Goal: Task Accomplishment & Management: Manage account settings

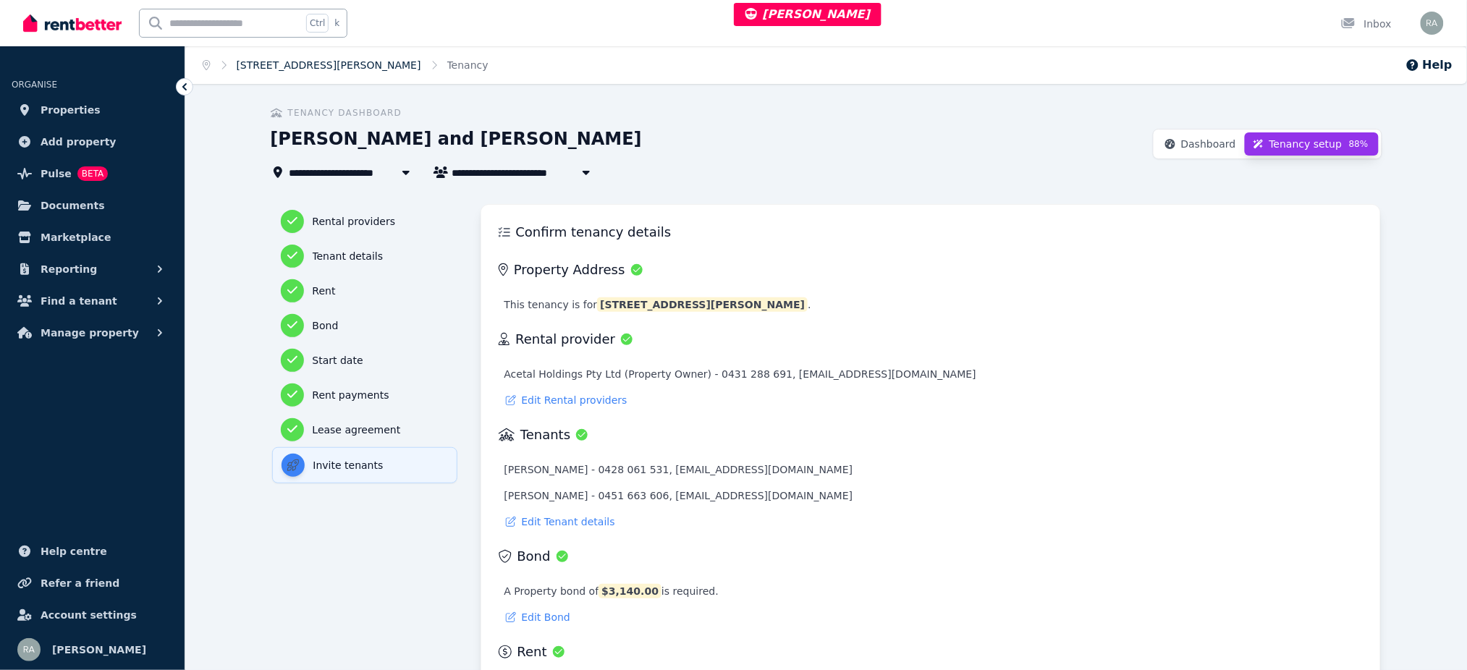
click at [324, 59] on link "[STREET_ADDRESS][PERSON_NAME]" at bounding box center [329, 65] width 184 height 12
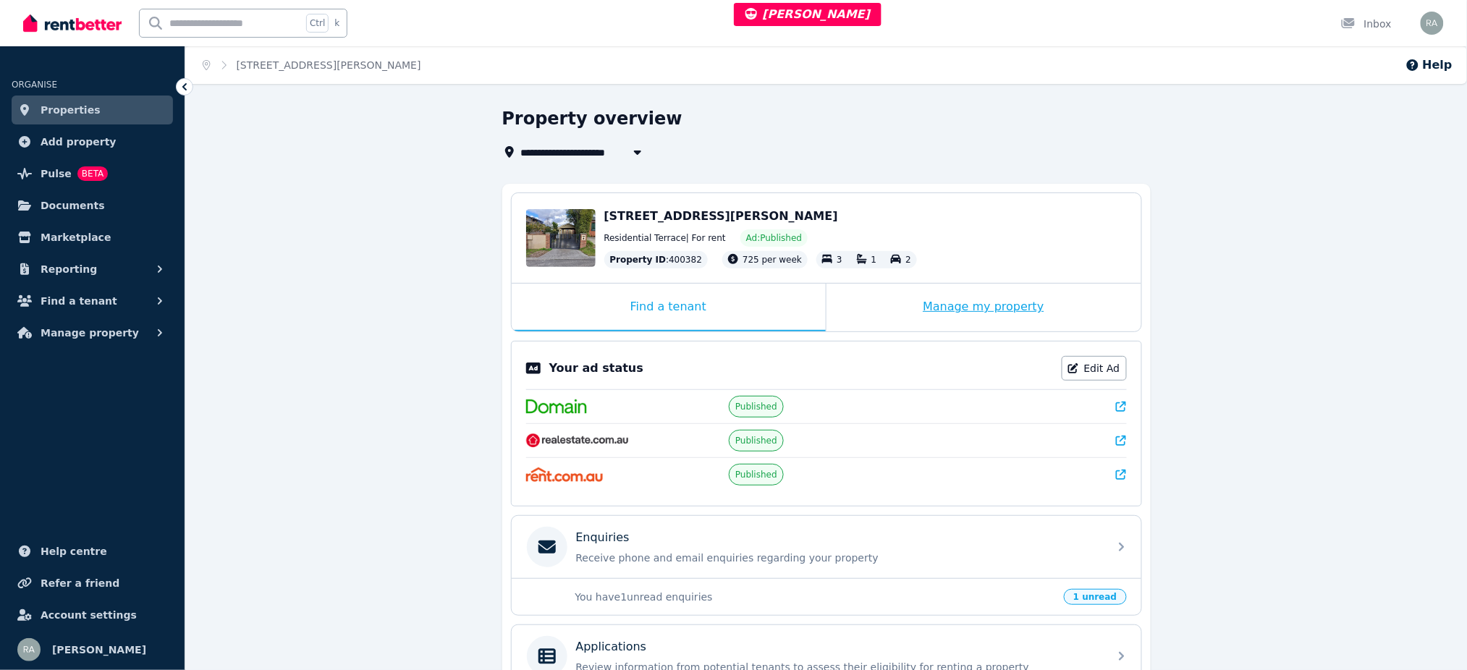
click at [869, 307] on div "Manage my property" at bounding box center [983, 308] width 315 height 48
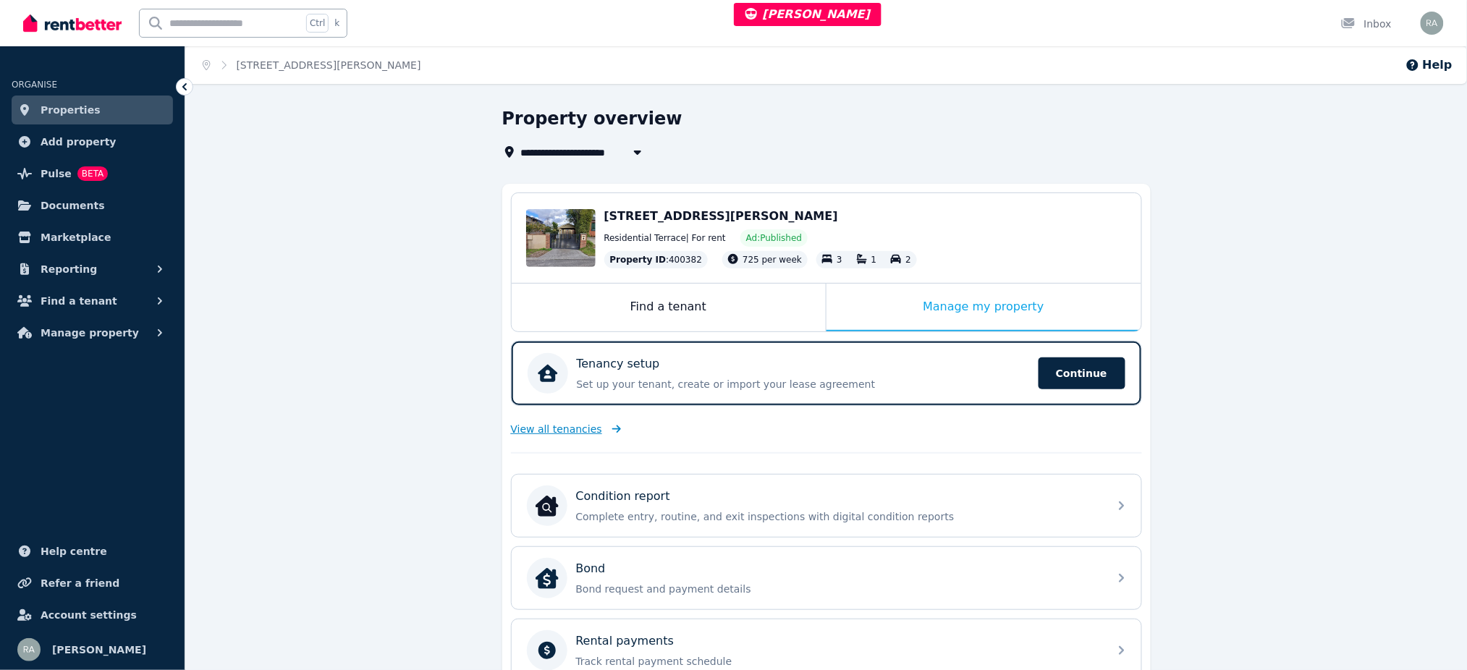
click at [577, 427] on span "View all tenancies" at bounding box center [556, 429] width 91 height 14
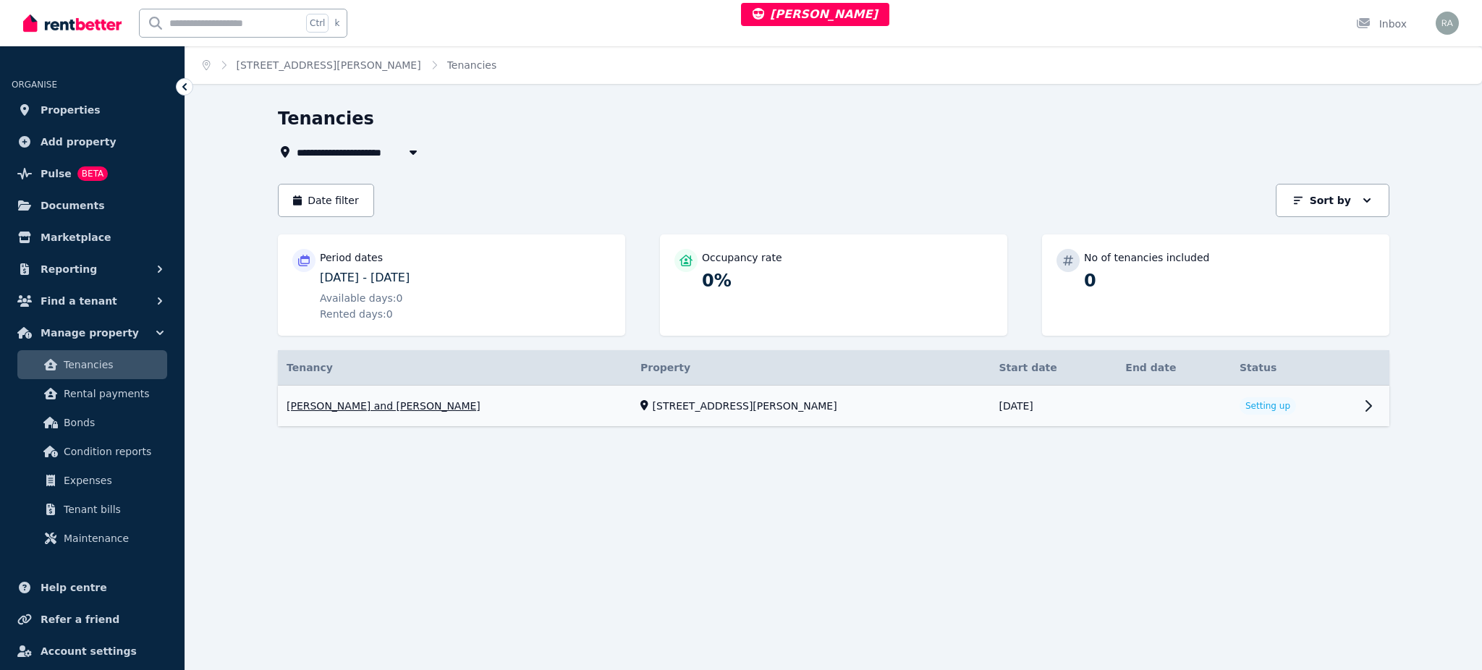
click at [1280, 411] on link "View property details" at bounding box center [1293, 406] width 124 height 41
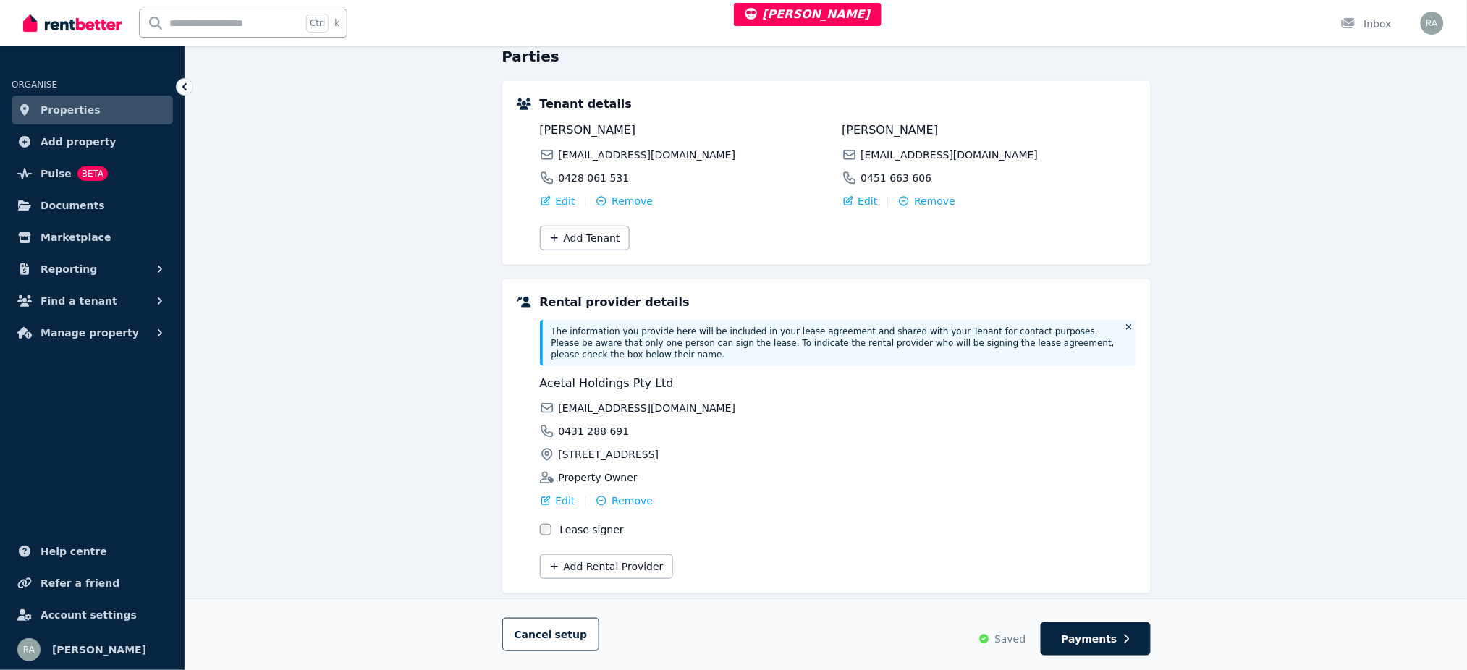
scroll to position [240, 0]
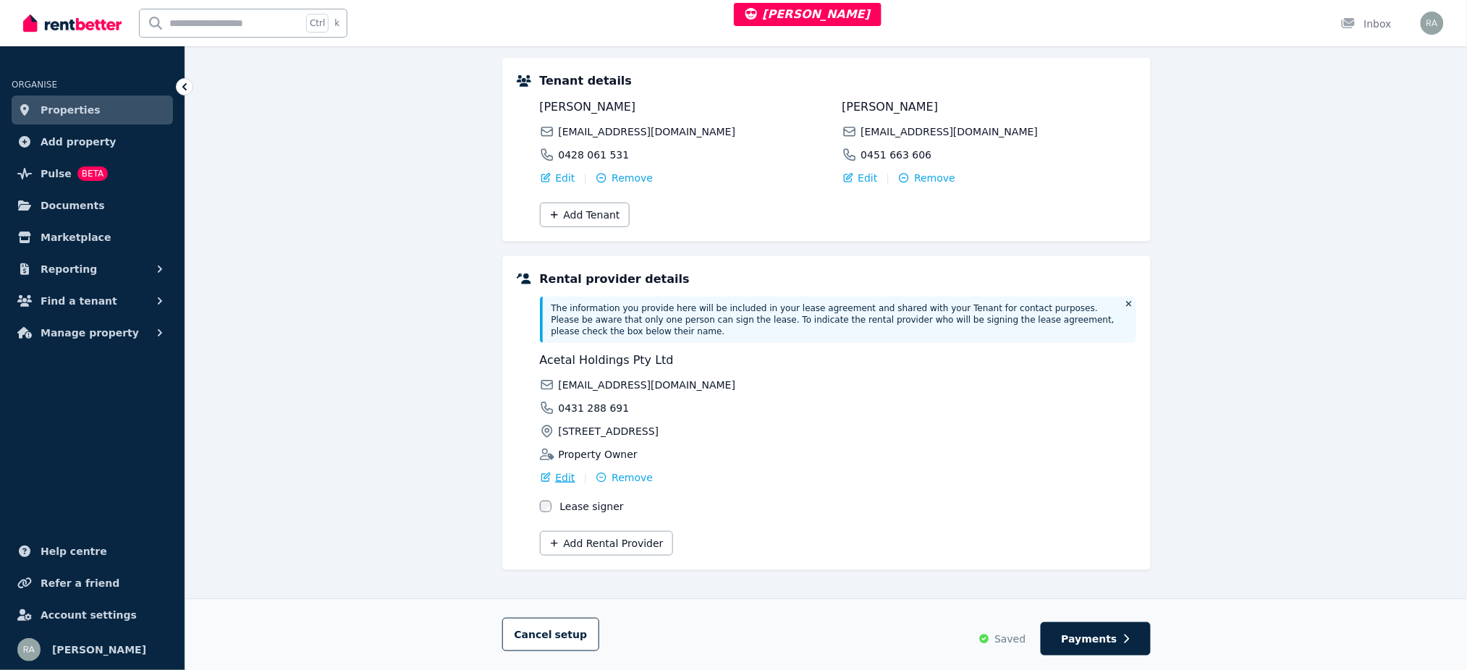
click at [569, 471] on span "Edit" at bounding box center [566, 477] width 20 height 14
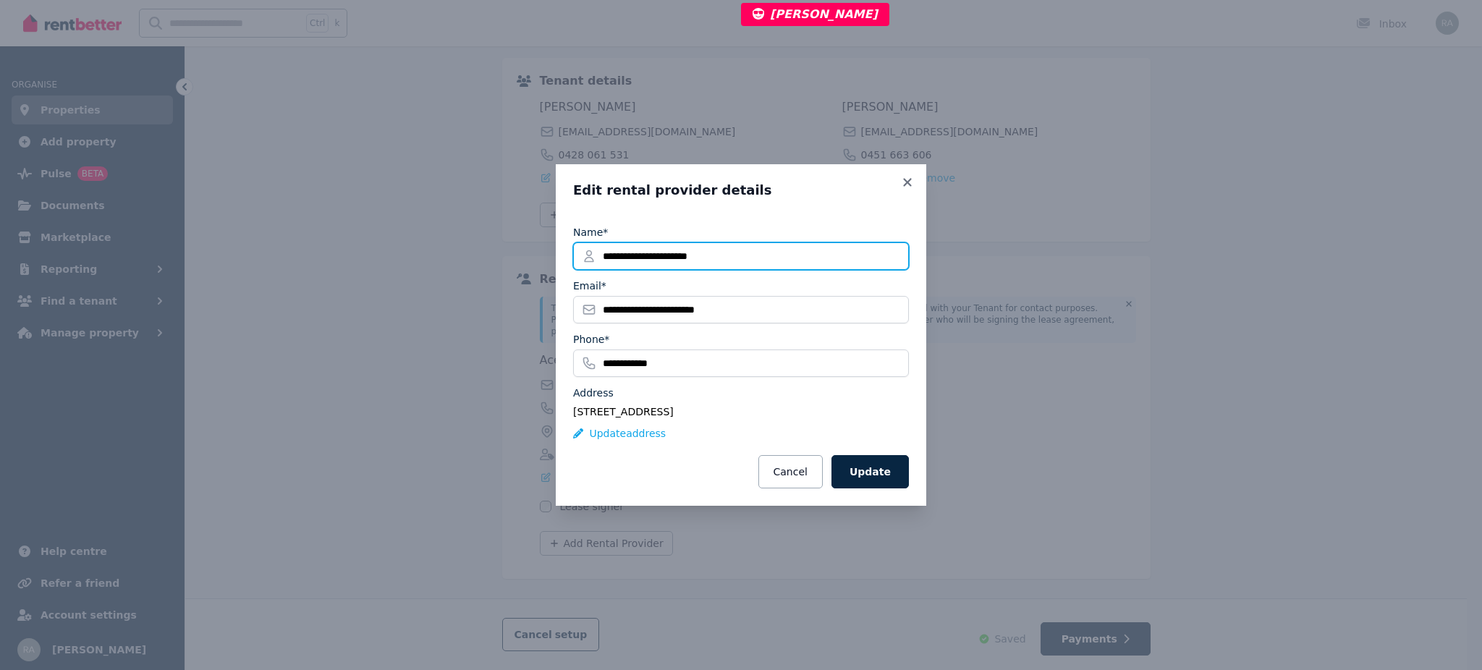
click at [793, 265] on input "**********" at bounding box center [741, 255] width 336 height 27
click at [1220, 216] on div "**********" at bounding box center [741, 335] width 1482 height 670
click at [909, 181] on icon at bounding box center [907, 182] width 14 height 13
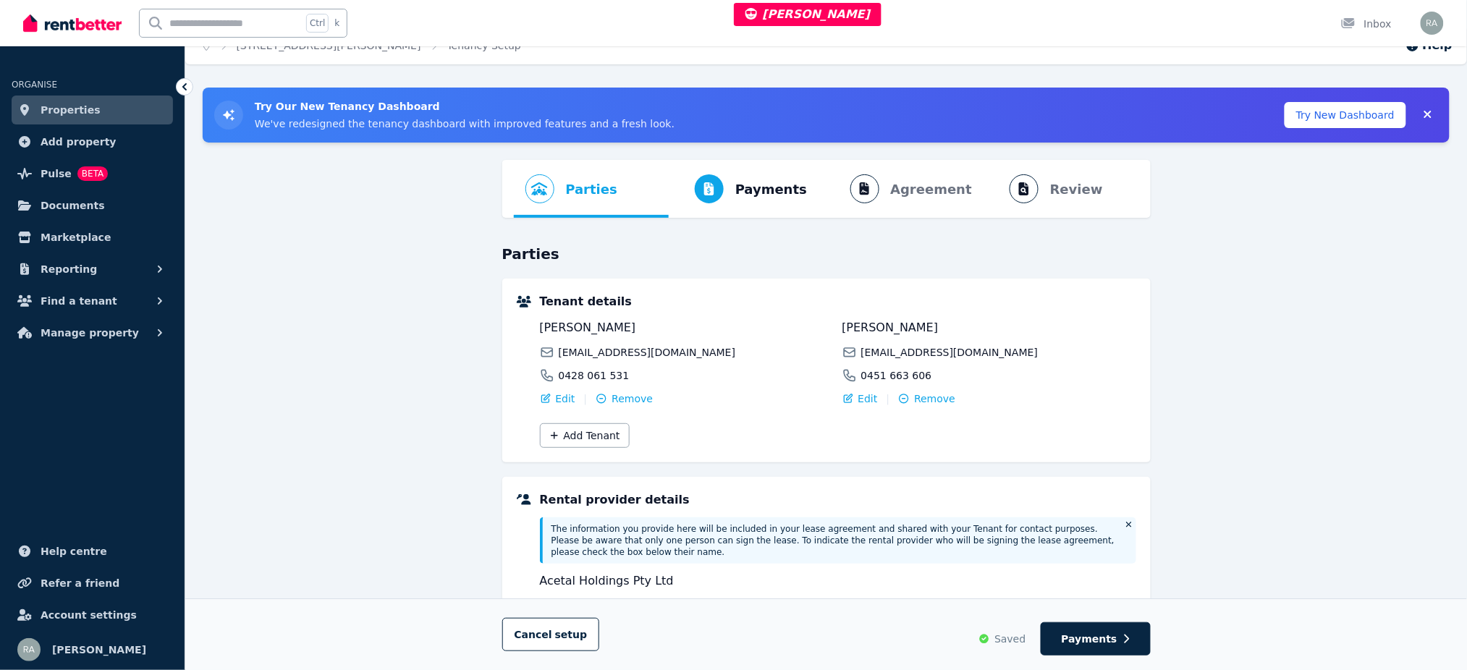
scroll to position [0, 0]
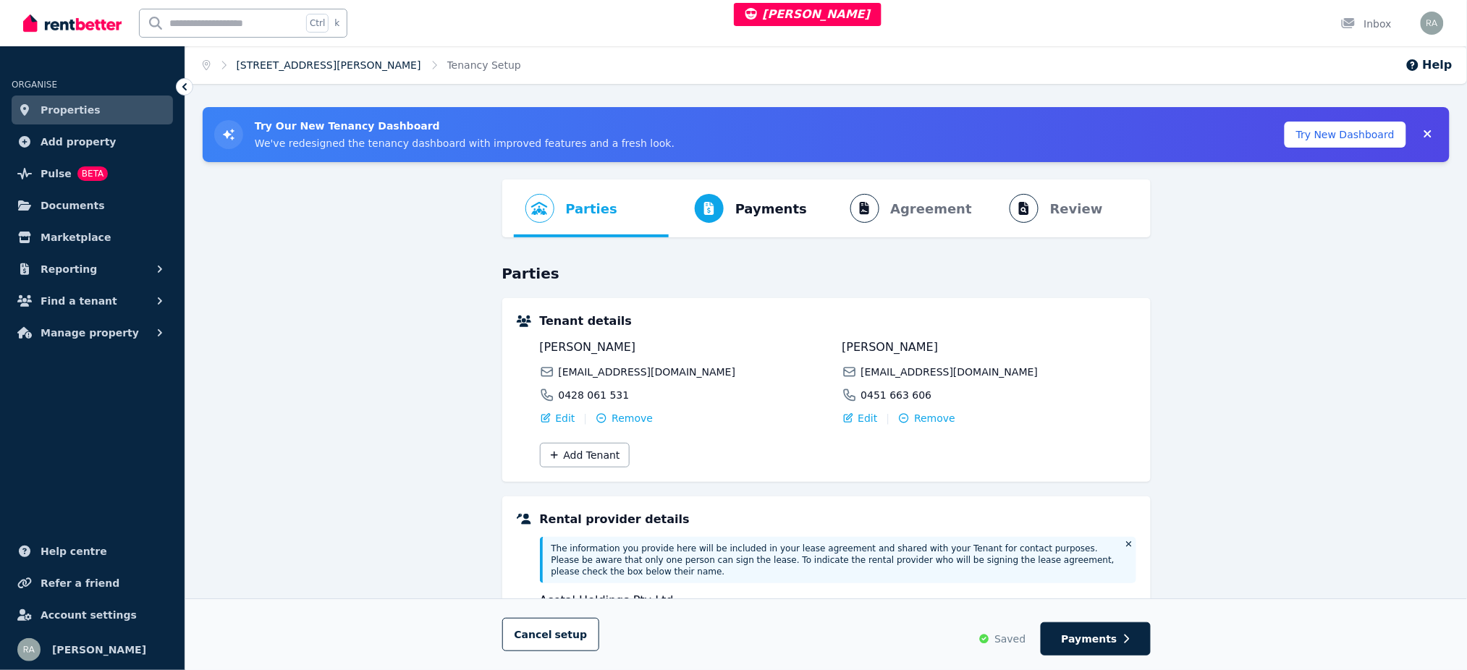
click at [321, 61] on link "[STREET_ADDRESS][PERSON_NAME]" at bounding box center [329, 65] width 184 height 12
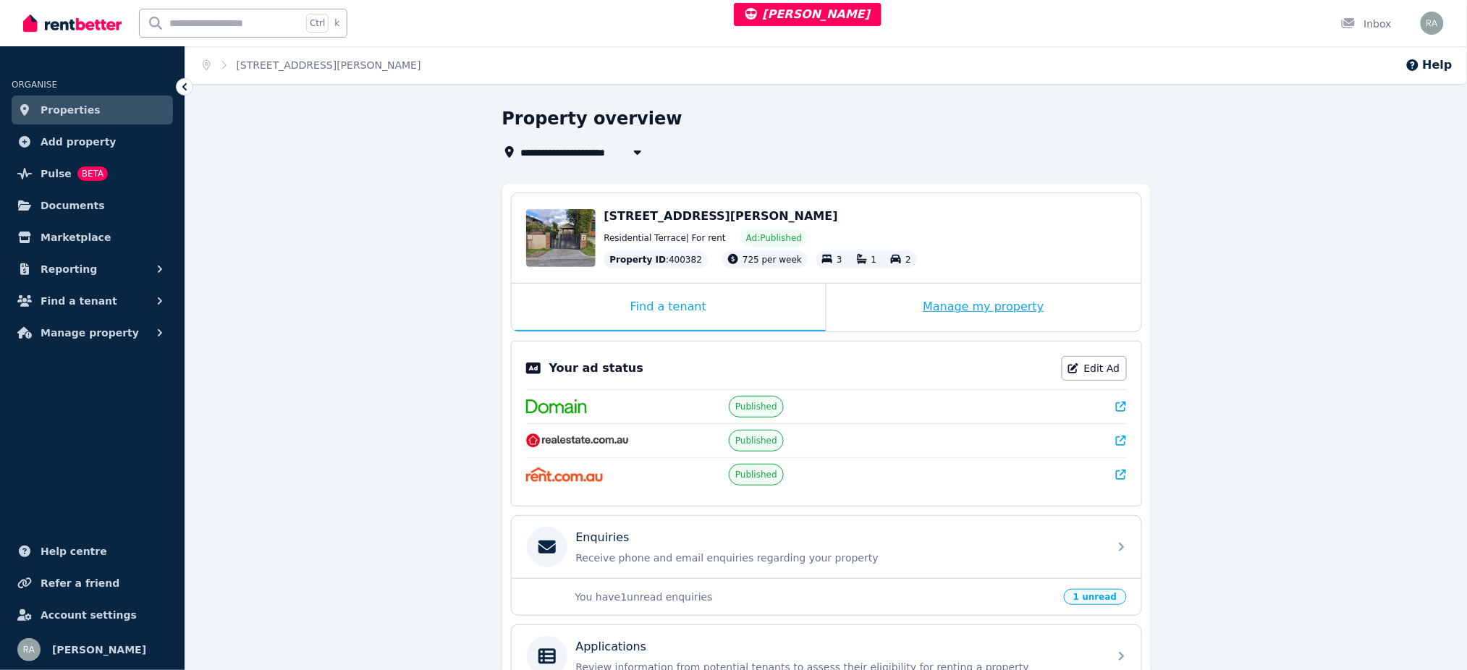
click at [868, 321] on div "Manage my property" at bounding box center [983, 308] width 315 height 48
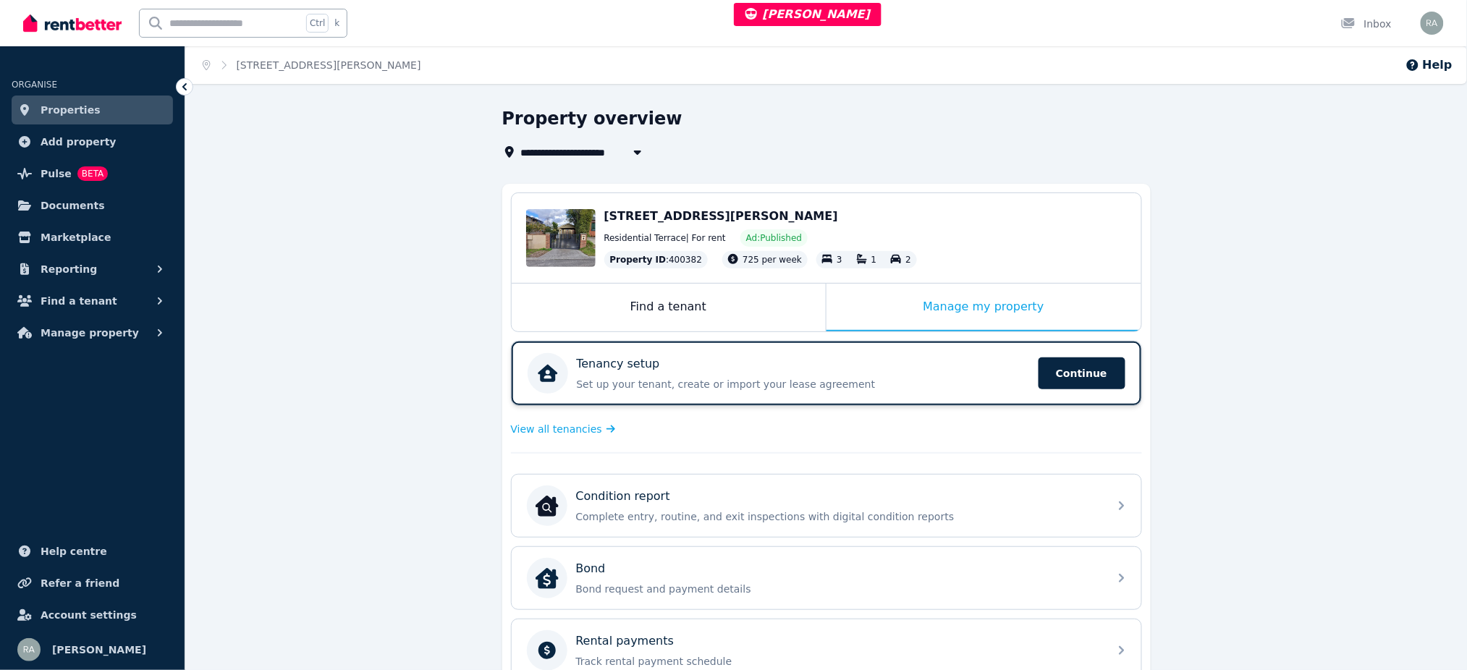
click at [869, 375] on div "Tenancy setup Set up your tenant, create or import your lease agreement Continue" at bounding box center [803, 373] width 453 height 36
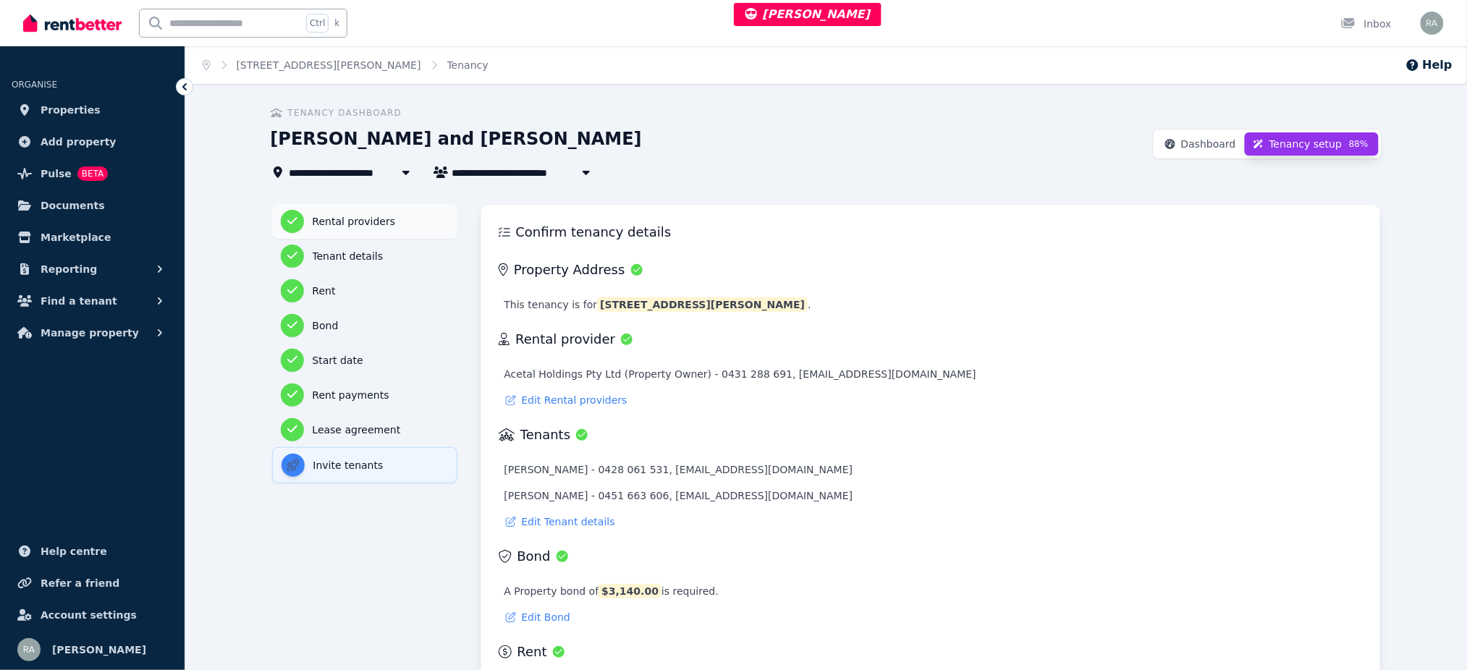
click at [362, 217] on h3 "Rental providers" at bounding box center [381, 221] width 136 height 14
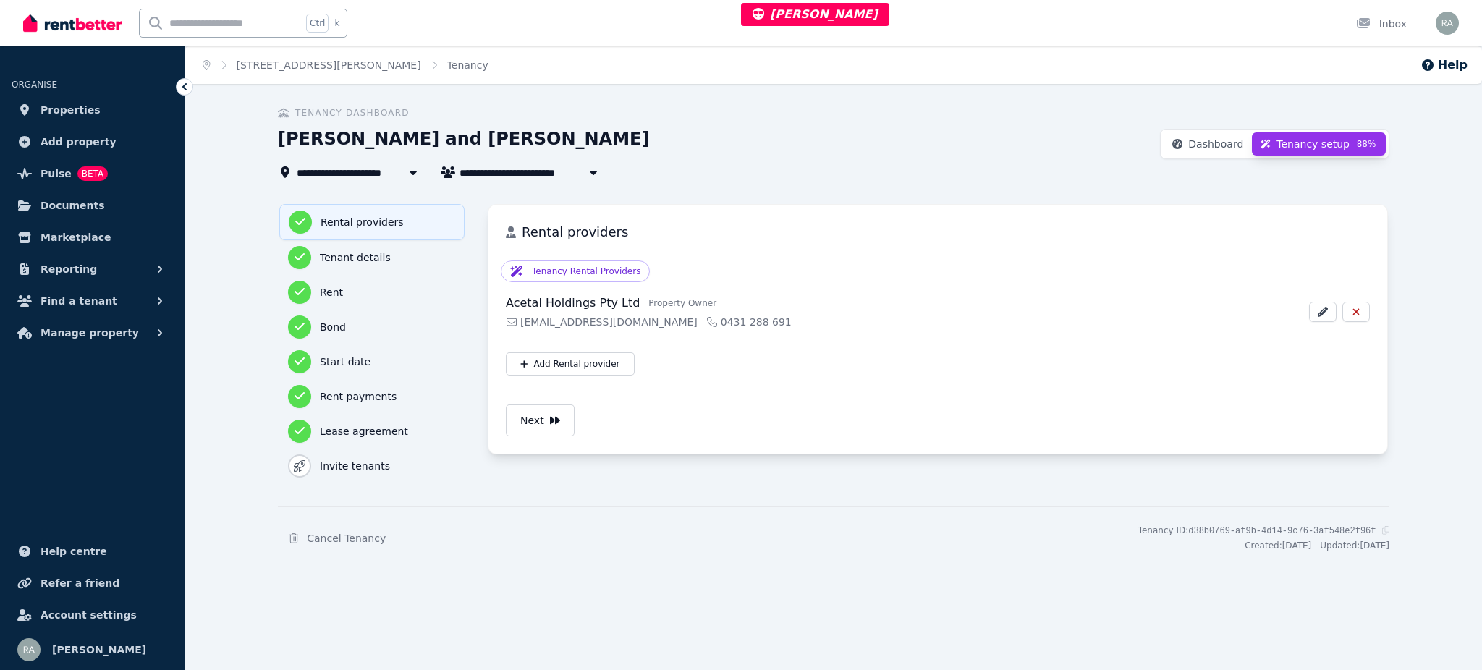
click at [77, 127] on link "Add property" at bounding box center [92, 141] width 161 height 29
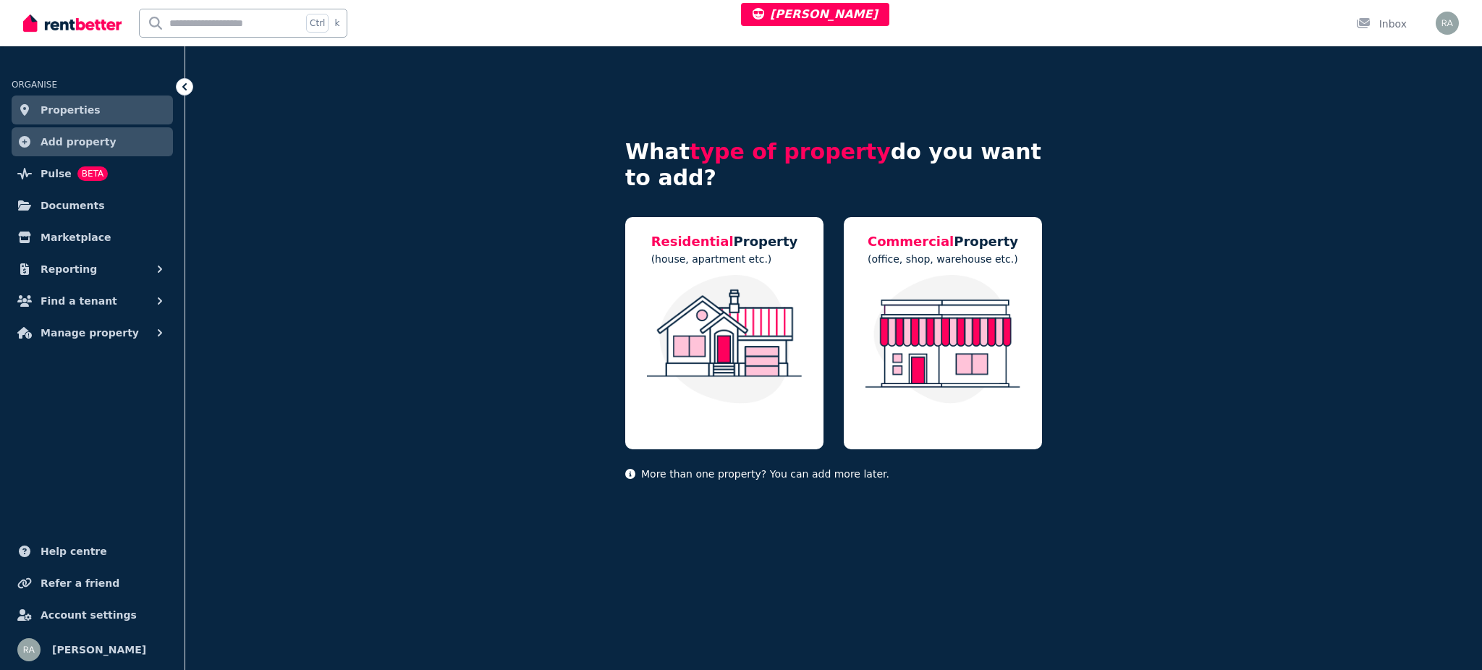
click at [94, 101] on link "Properties" at bounding box center [92, 110] width 161 height 29
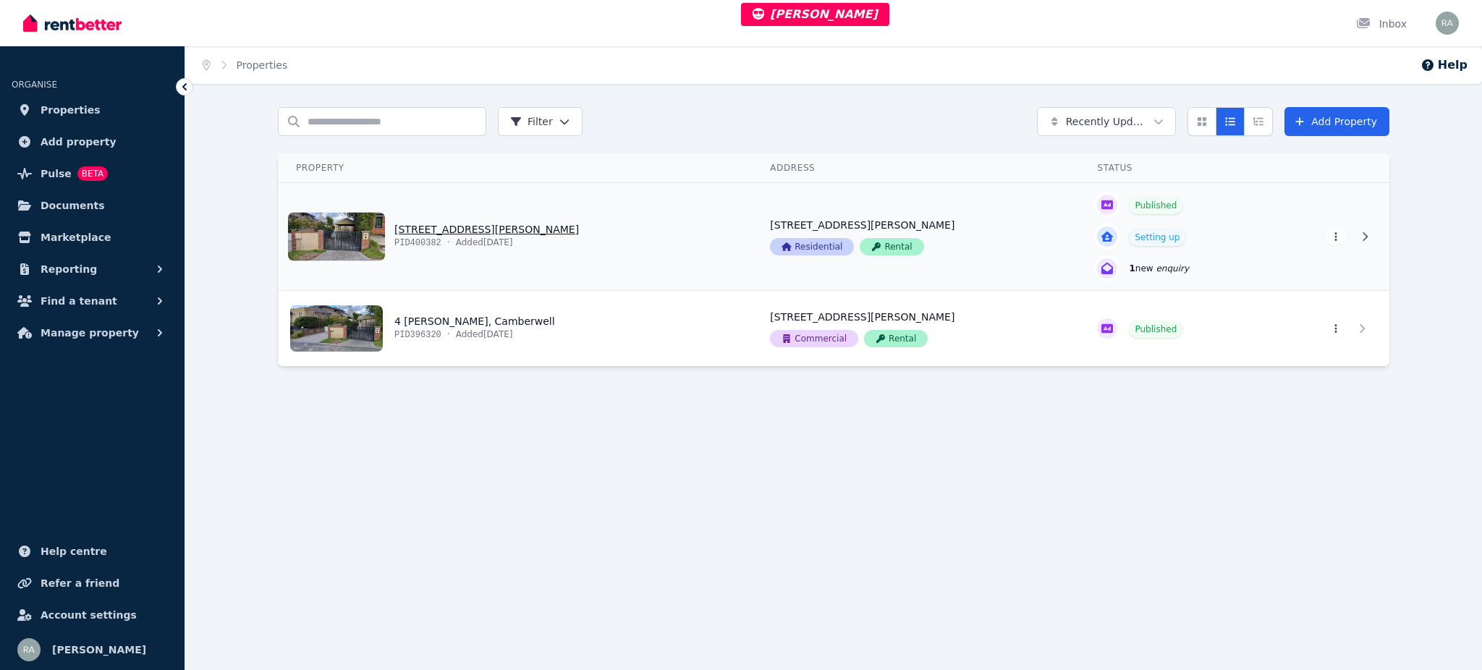
click at [651, 242] on link "View property details" at bounding box center [516, 236] width 474 height 107
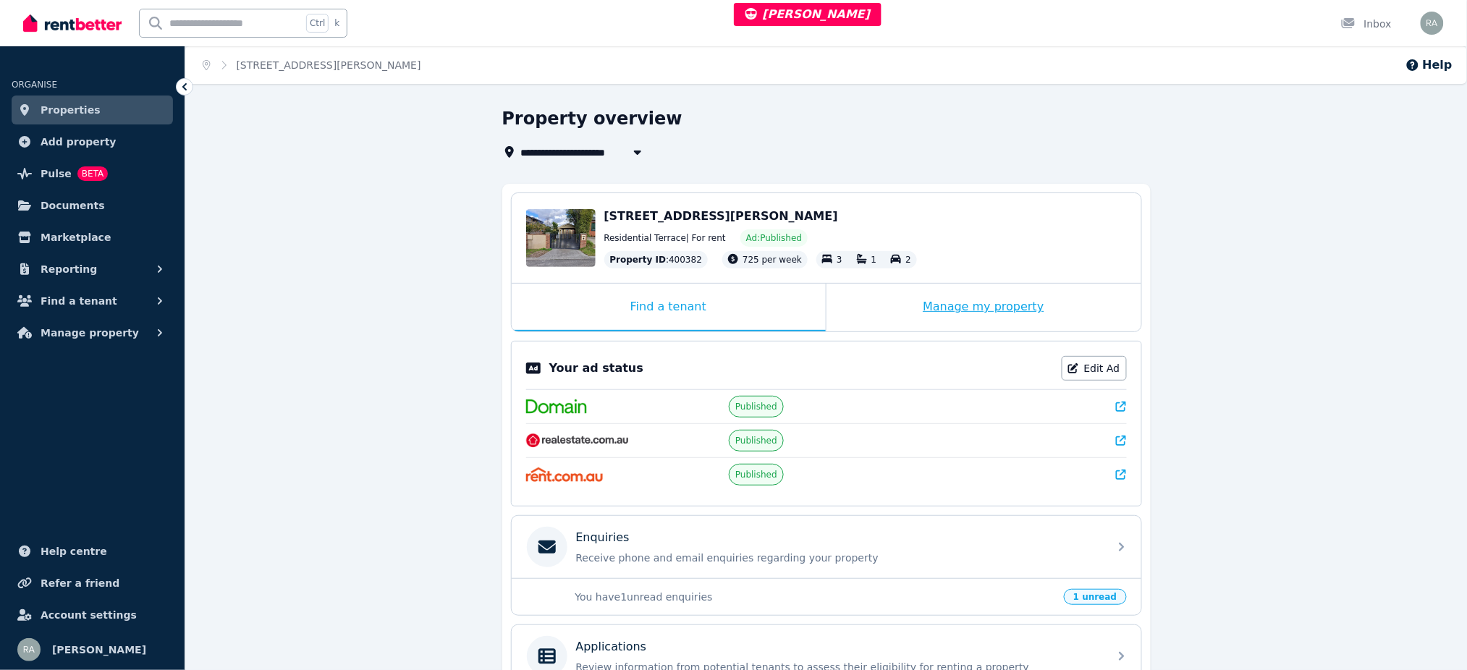
click at [865, 305] on div "Manage my property" at bounding box center [983, 308] width 315 height 48
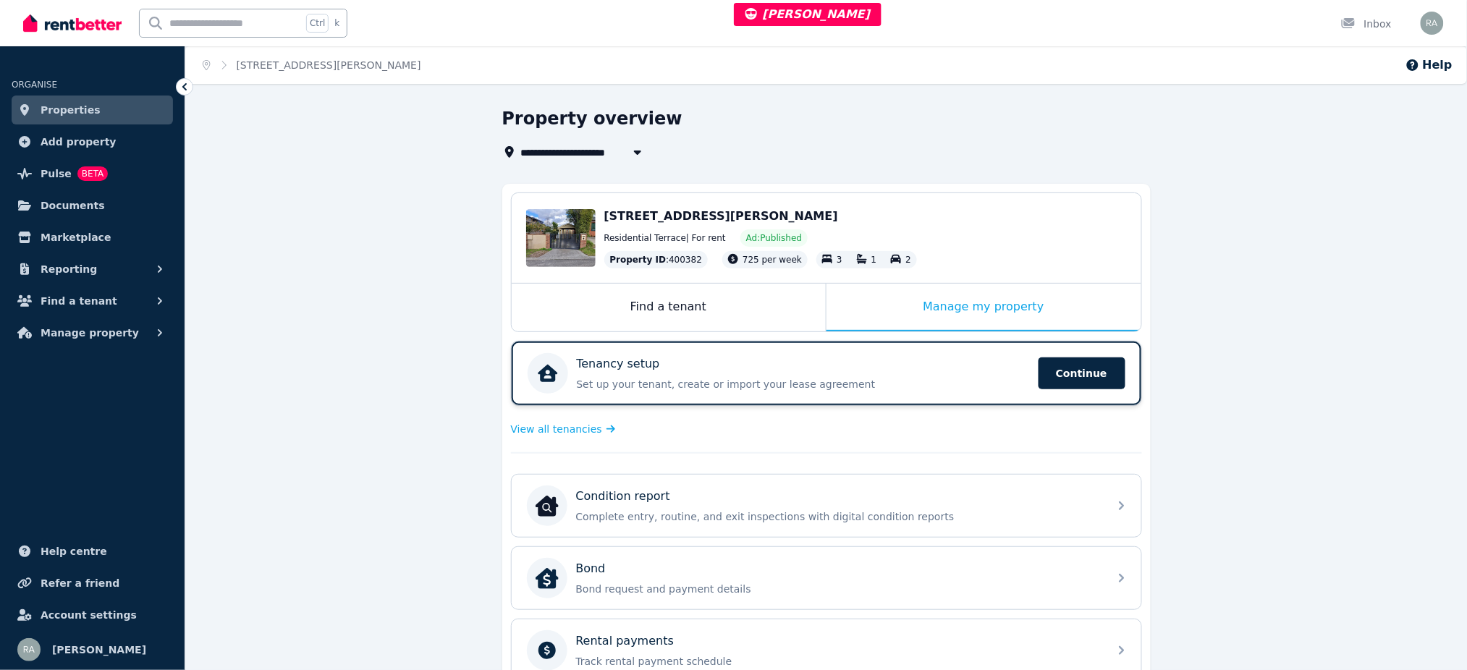
click at [716, 360] on div "Tenancy setup" at bounding box center [803, 363] width 453 height 17
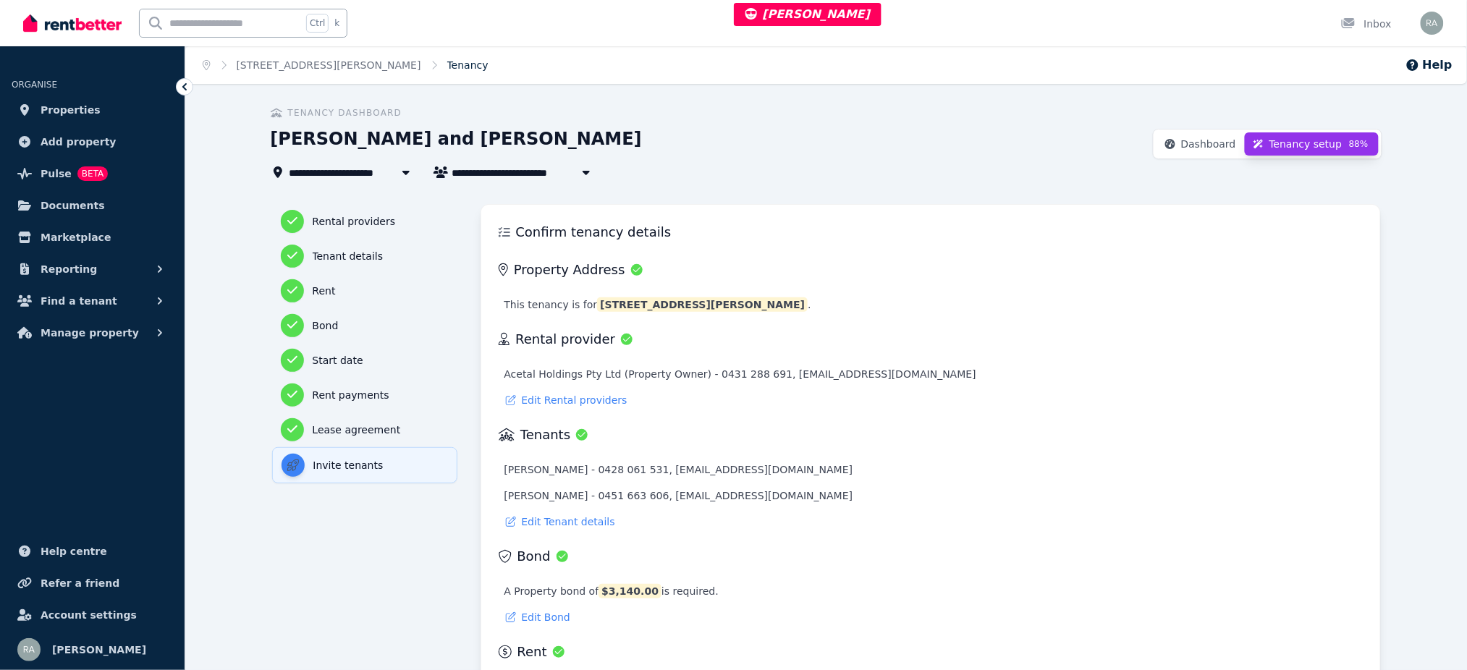
click at [447, 65] on link "Tenancy" at bounding box center [467, 65] width 41 height 12
click at [337, 66] on link "[STREET_ADDRESS][PERSON_NAME]" at bounding box center [329, 65] width 184 height 12
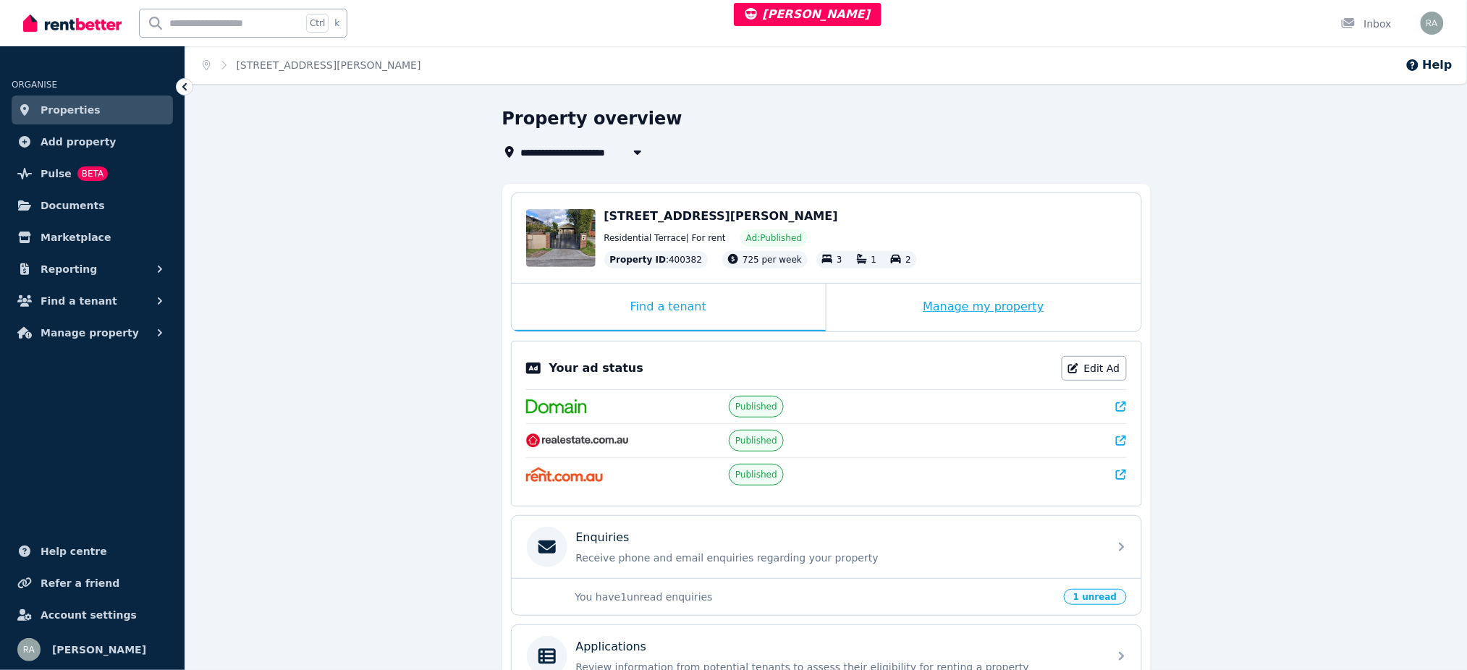
click at [852, 284] on div "Manage my property" at bounding box center [983, 308] width 315 height 48
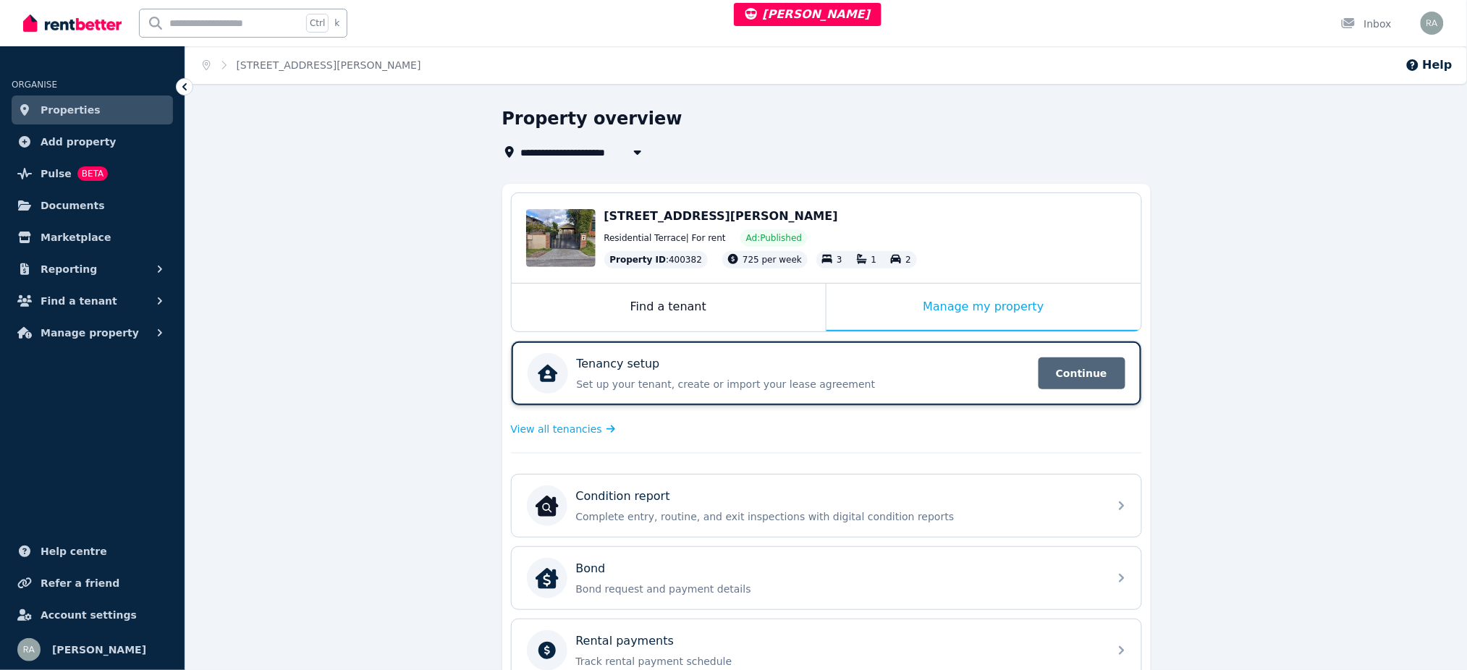
click at [1100, 371] on span "Continue" at bounding box center [1081, 373] width 87 height 32
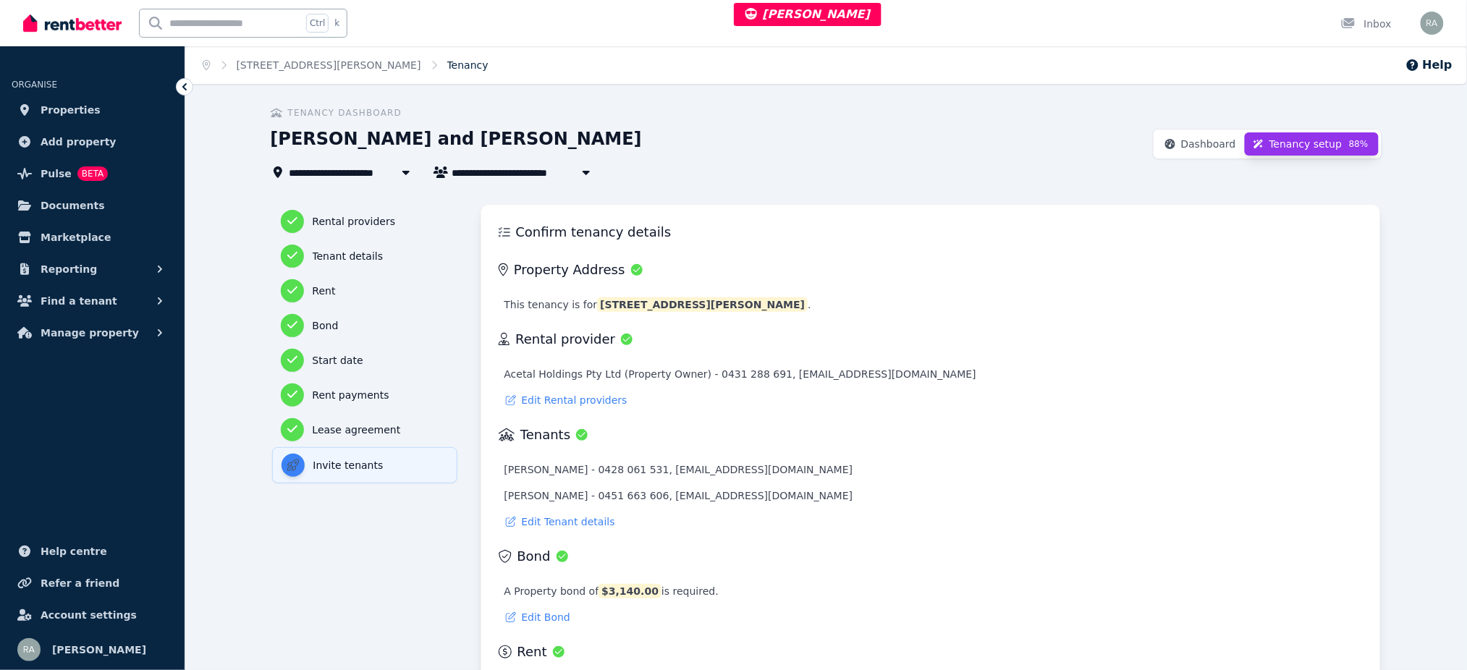
click at [447, 67] on link "Tenancy" at bounding box center [467, 65] width 41 height 12
click at [313, 65] on link "[STREET_ADDRESS][PERSON_NAME]" at bounding box center [329, 65] width 184 height 12
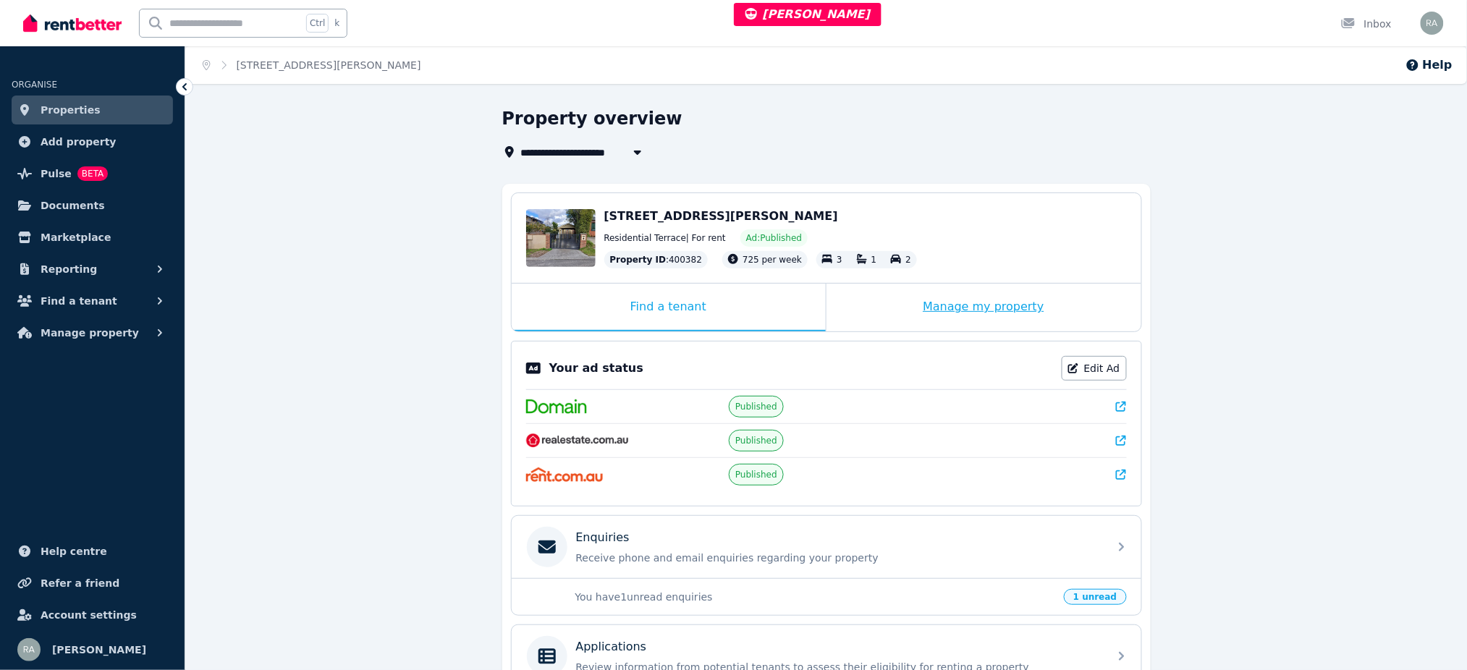
click at [893, 307] on div "Manage my property" at bounding box center [983, 308] width 315 height 48
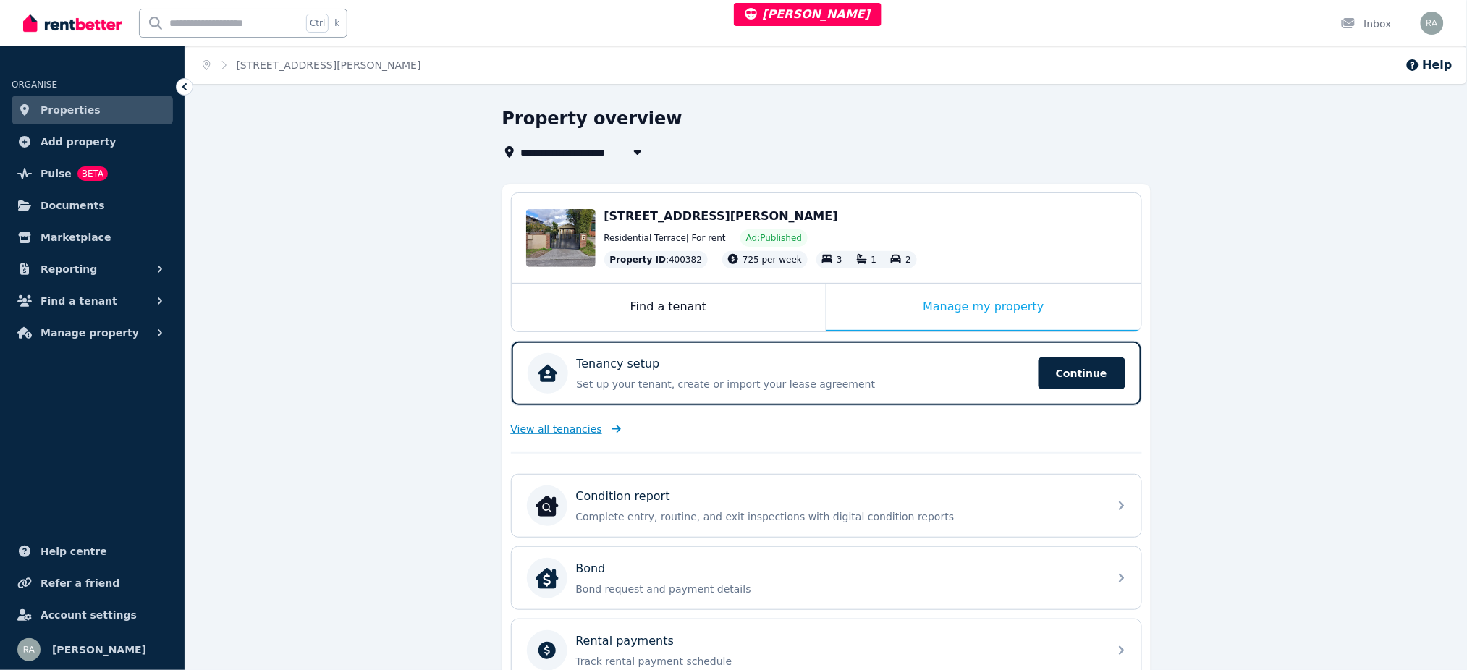
click at [519, 428] on span "View all tenancies" at bounding box center [556, 429] width 91 height 14
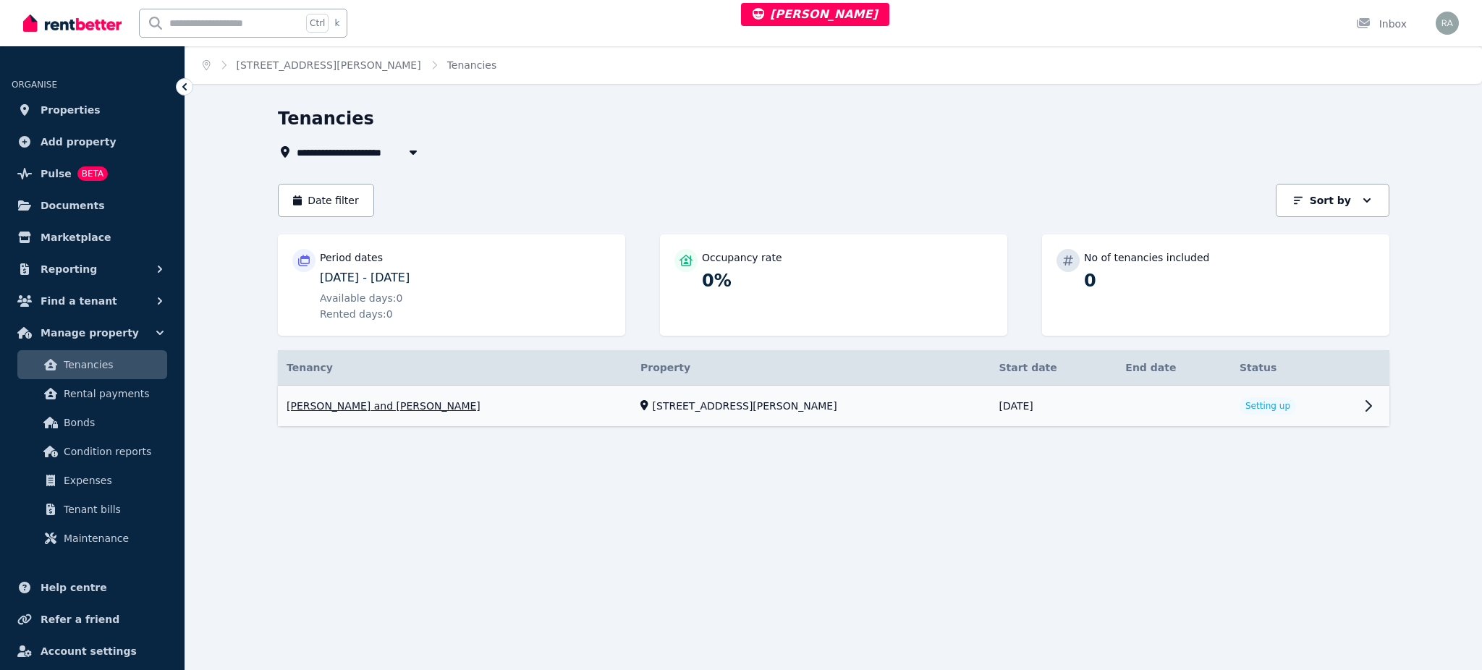
click at [1324, 407] on link "View property details" at bounding box center [1293, 406] width 124 height 41
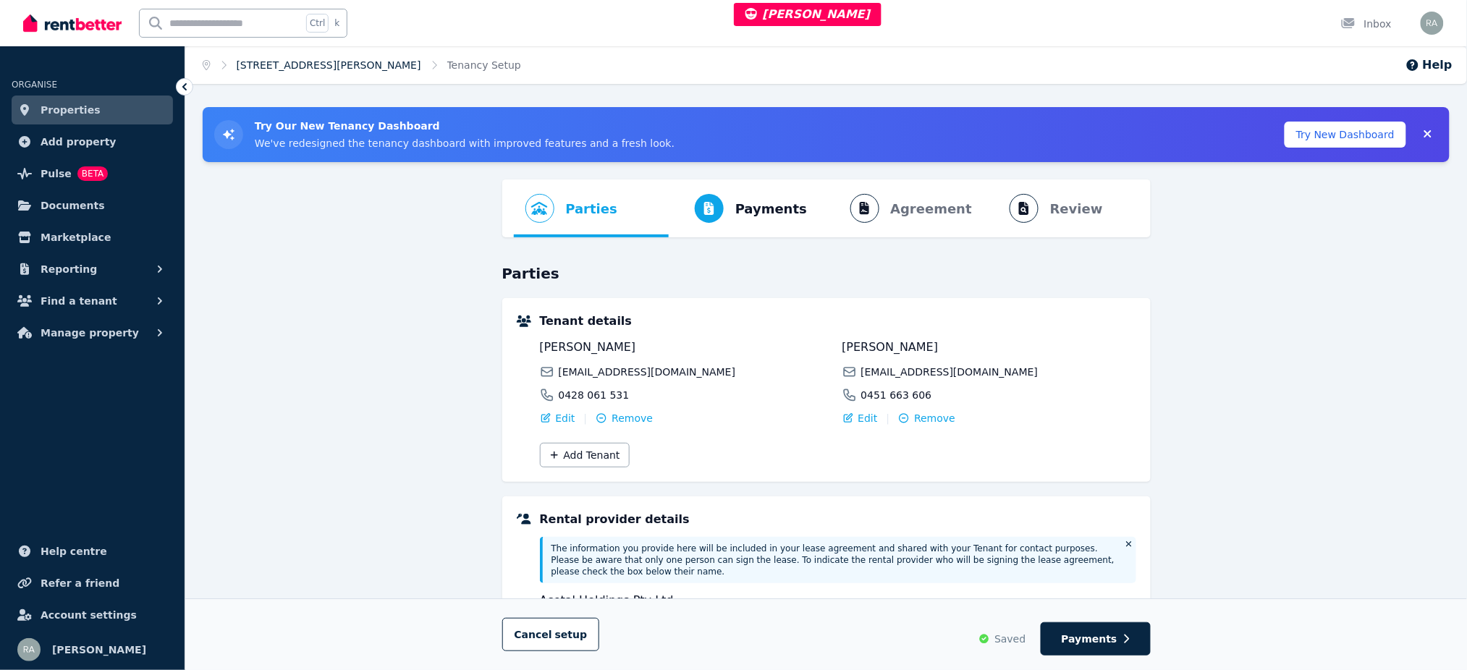
click at [324, 68] on link "[STREET_ADDRESS][PERSON_NAME]" at bounding box center [329, 65] width 184 height 12
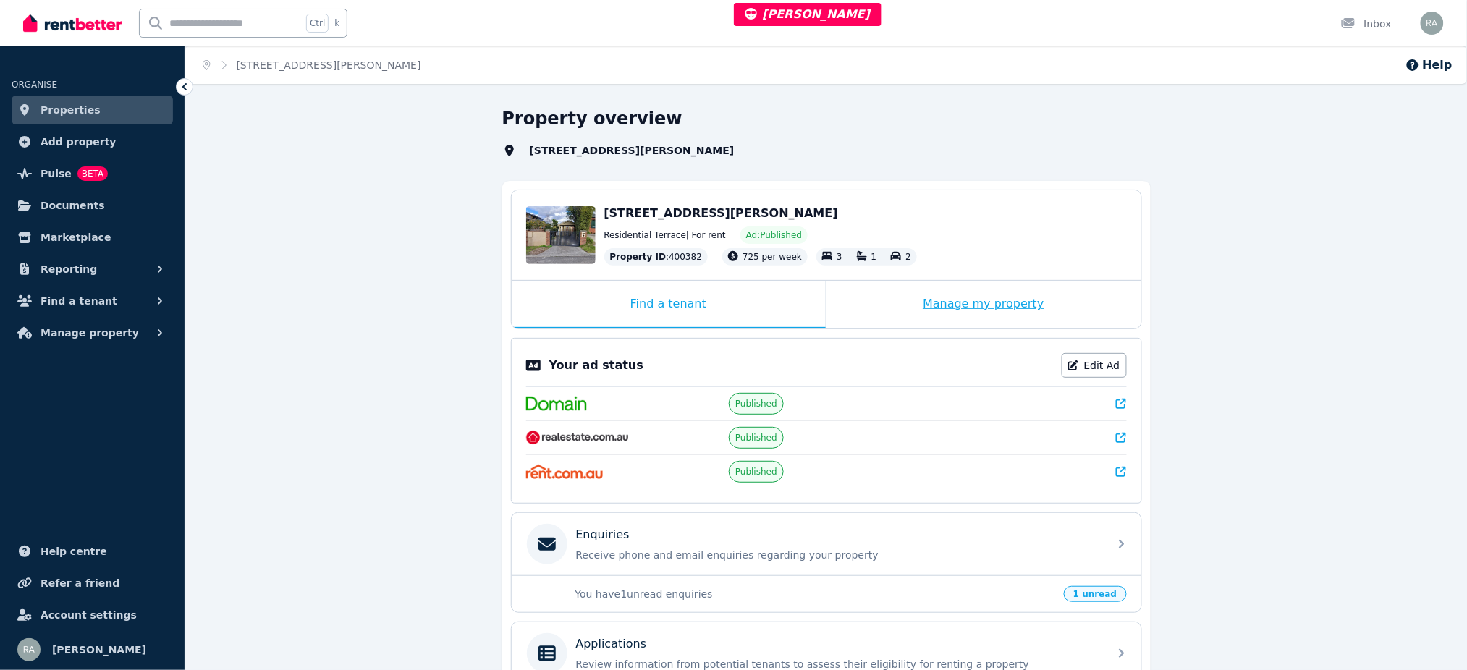
click at [899, 307] on div "Manage my property" at bounding box center [983, 305] width 315 height 48
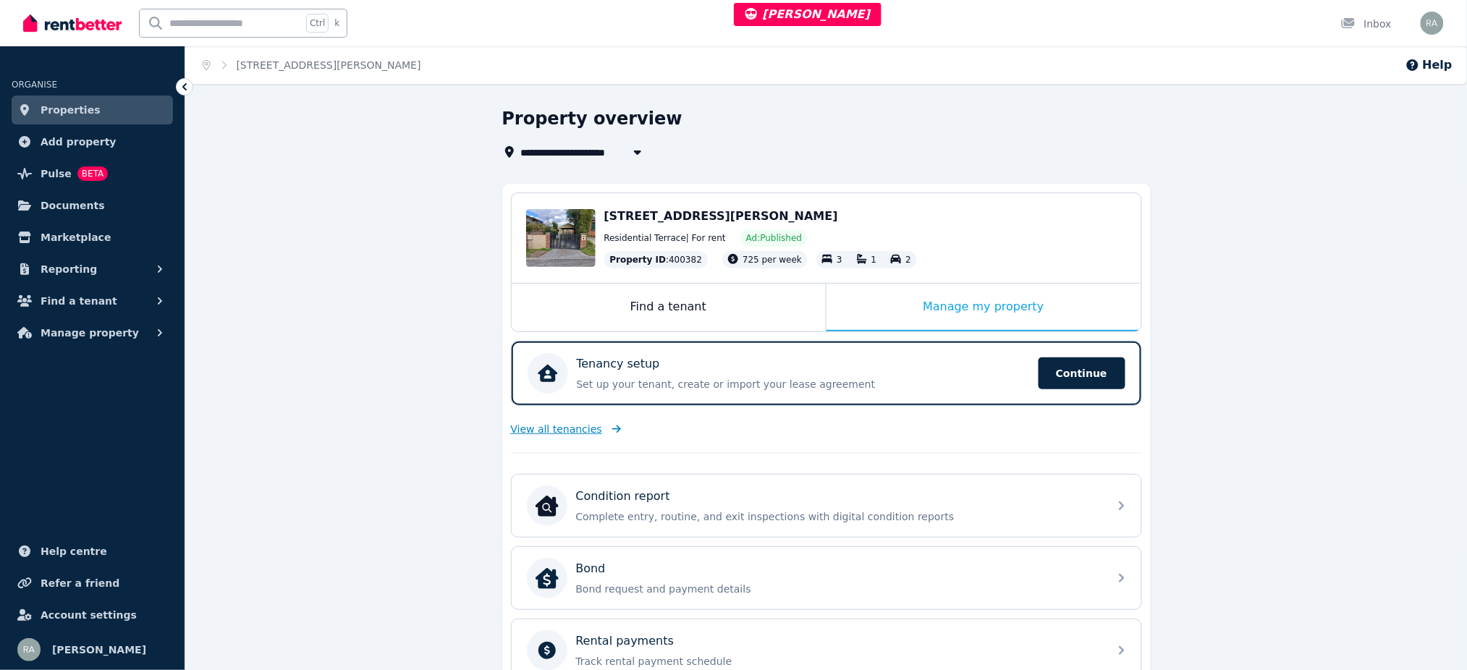
click at [579, 430] on span "View all tenancies" at bounding box center [556, 429] width 91 height 14
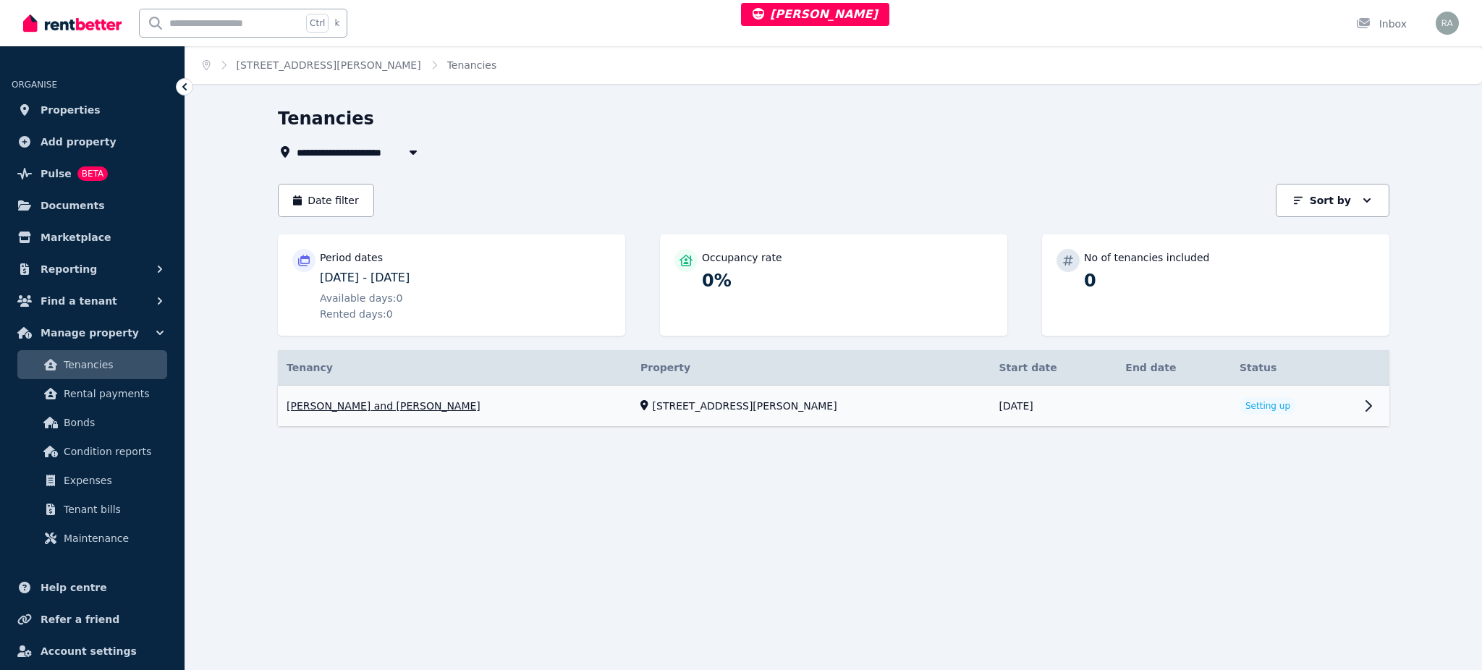
click at [1294, 407] on link "View property details" at bounding box center [1293, 406] width 124 height 41
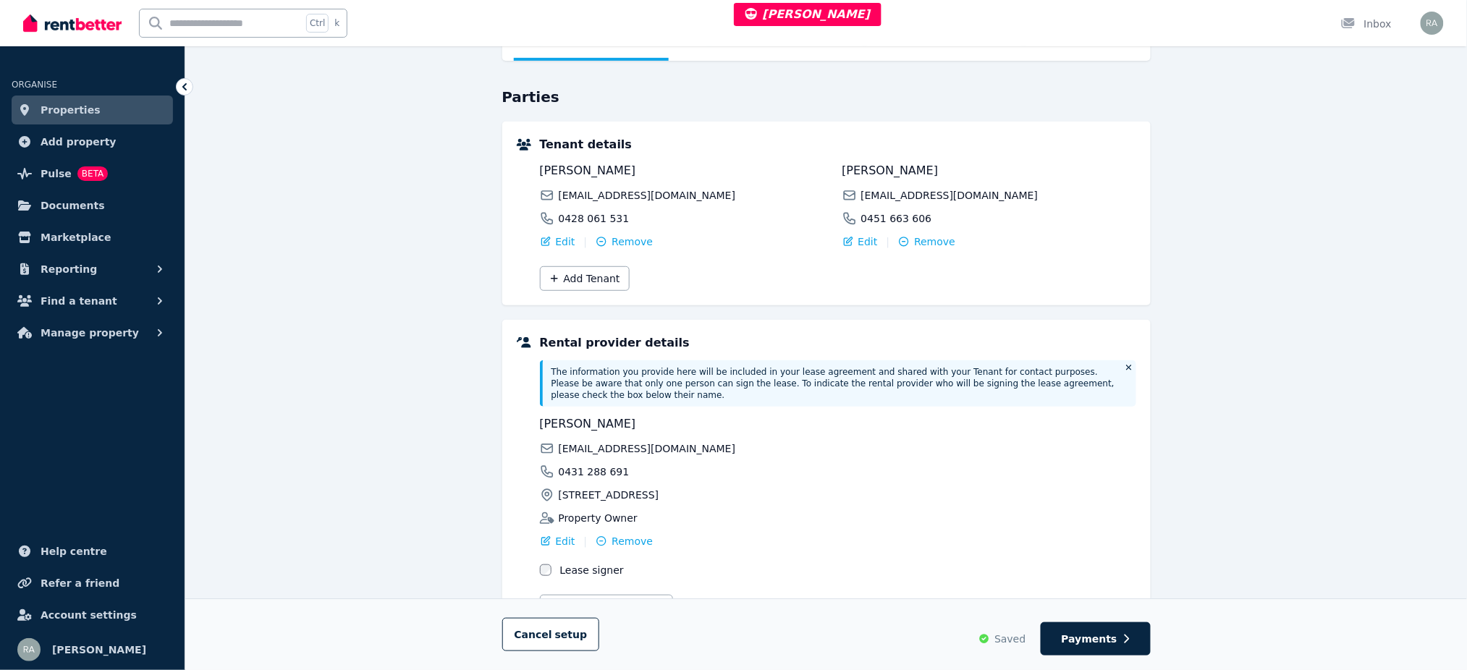
scroll to position [240, 0]
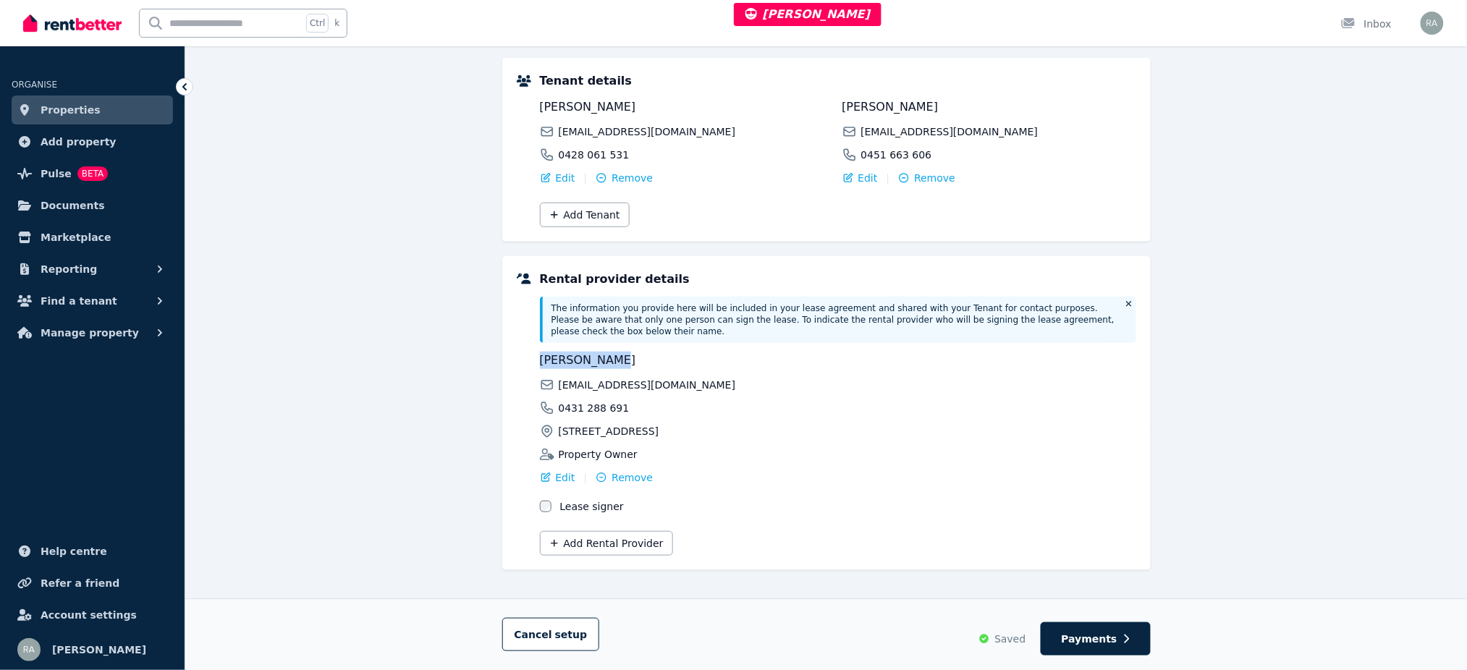
drag, startPoint x: 535, startPoint y: 340, endPoint x: 612, endPoint y: 341, distance: 77.4
click at [612, 341] on div "Rental provider details The information you provide here will be included in yo…" at bounding box center [826, 413] width 619 height 285
copy span "[PERSON_NAME]"
click at [815, 447] on div "Property Owner" at bounding box center [687, 454] width 294 height 14
click at [556, 470] on span "Edit" at bounding box center [566, 477] width 20 height 14
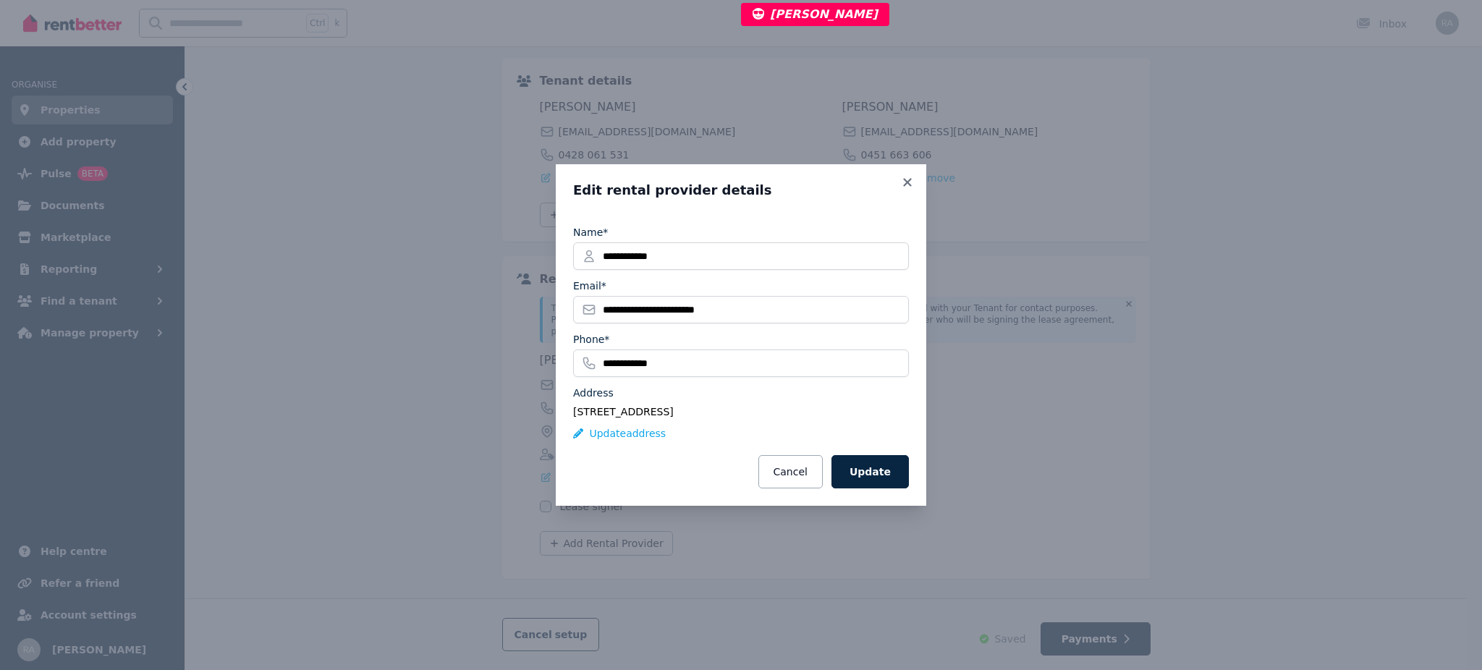
click at [903, 172] on div "**********" at bounding box center [741, 334] width 370 height 341
click at [907, 184] on icon at bounding box center [907, 182] width 14 height 13
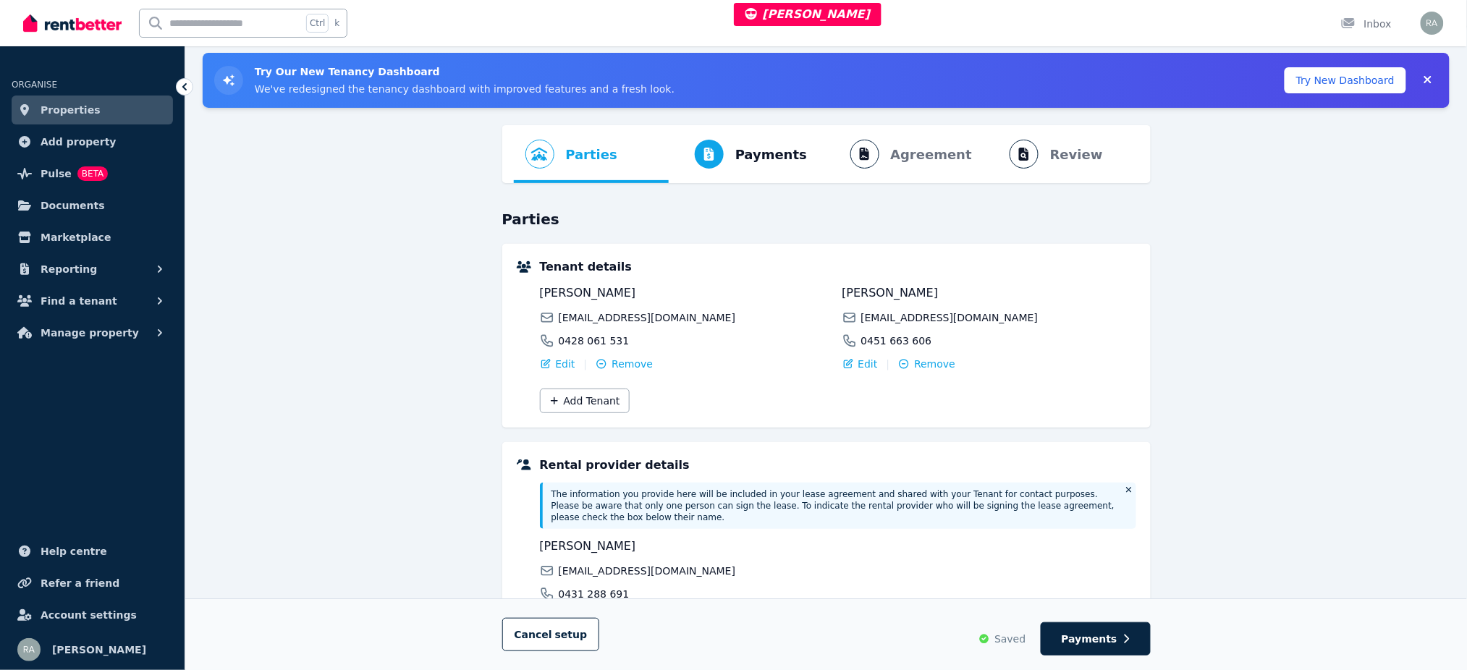
scroll to position [0, 0]
